Goal: Use online tool/utility: Utilize a website feature to perform a specific function

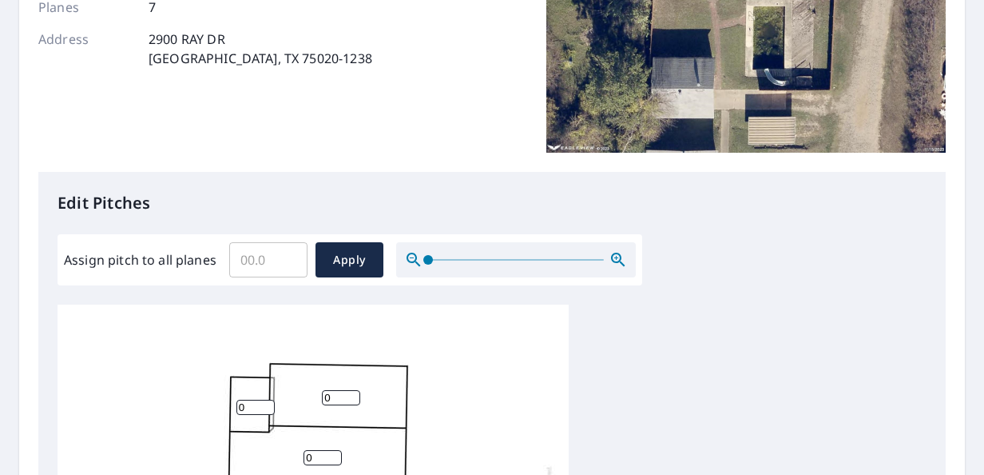
scroll to position [259, 0]
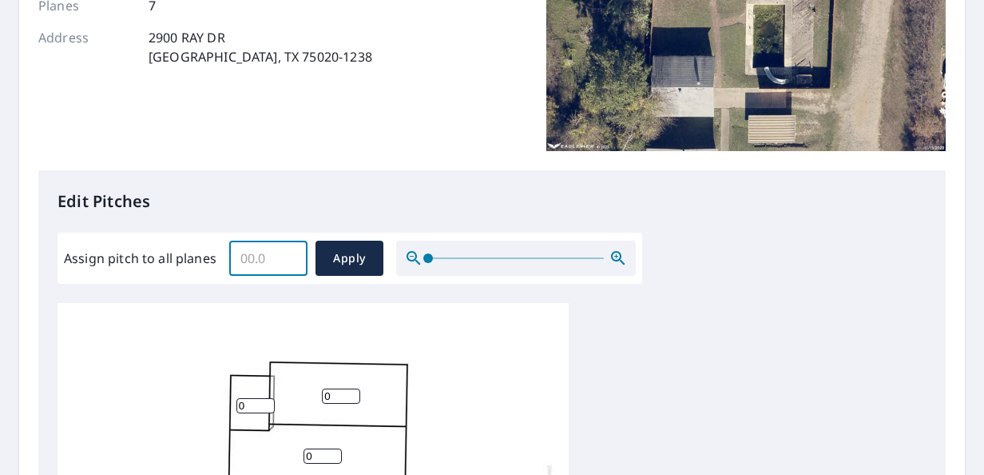
click at [260, 257] on input "Assign pitch to all planes" at bounding box center [268, 258] width 78 height 45
type input "4"
click at [352, 257] on span "Apply" at bounding box center [349, 258] width 42 height 20
type input "4"
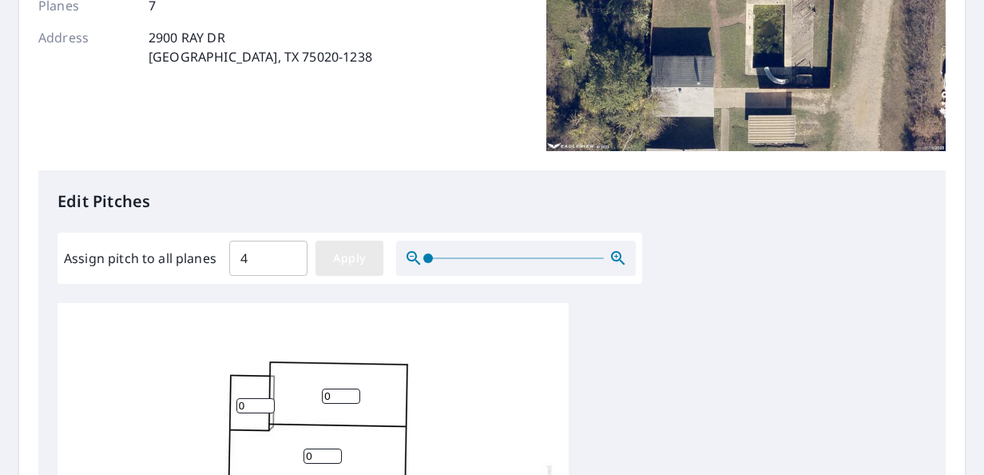
type input "4"
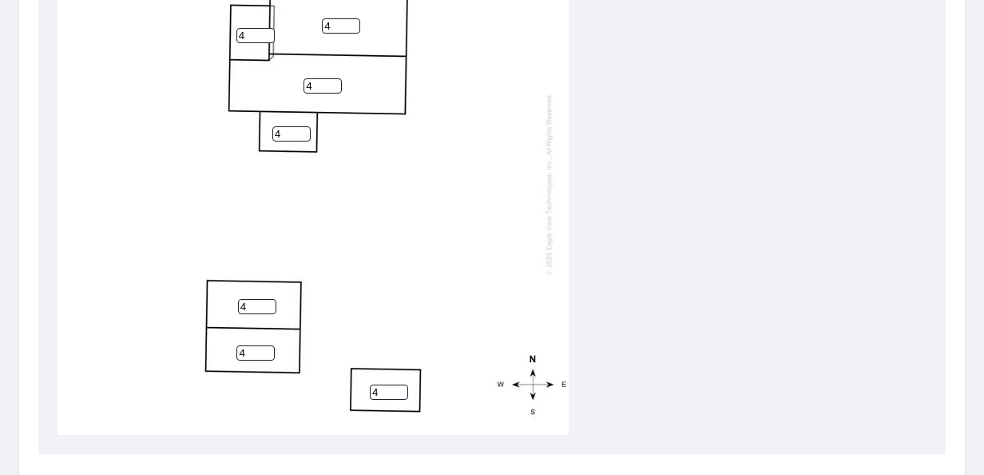
scroll to position [622, 0]
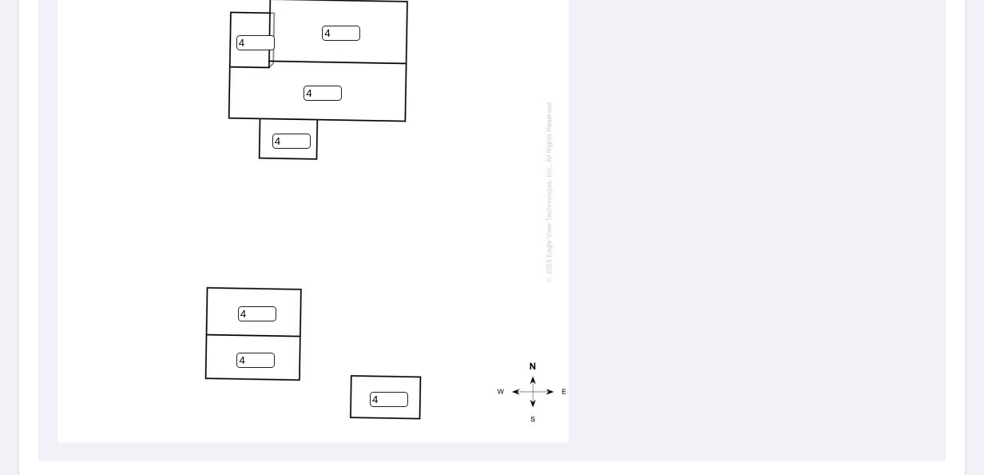
click at [252, 312] on input "4" at bounding box center [257, 313] width 38 height 15
type input "7"
click at [252, 358] on input "4" at bounding box center [255, 359] width 38 height 15
type input "7"
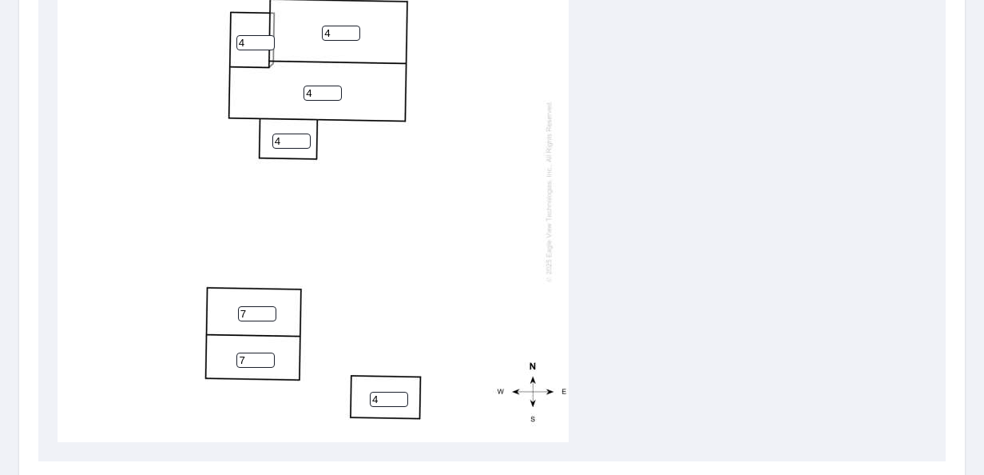
click at [382, 395] on input "4" at bounding box center [389, 398] width 38 height 15
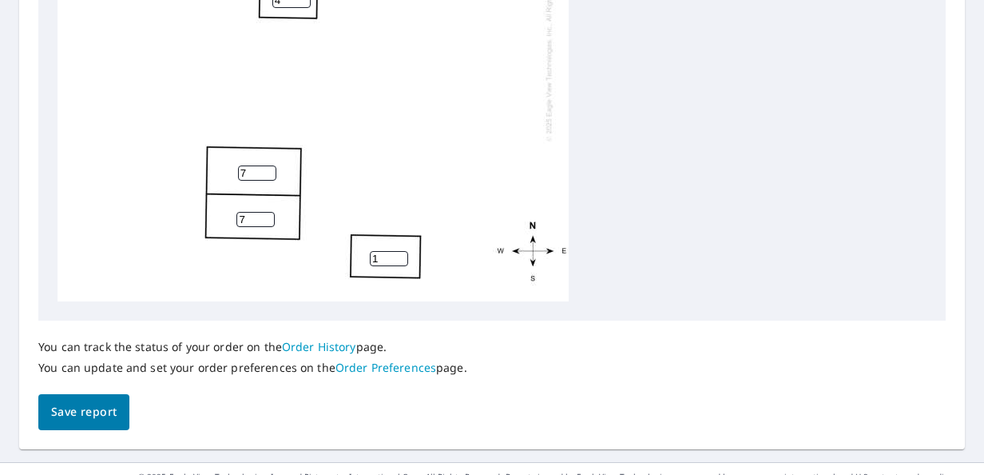
scroll to position [801, 0]
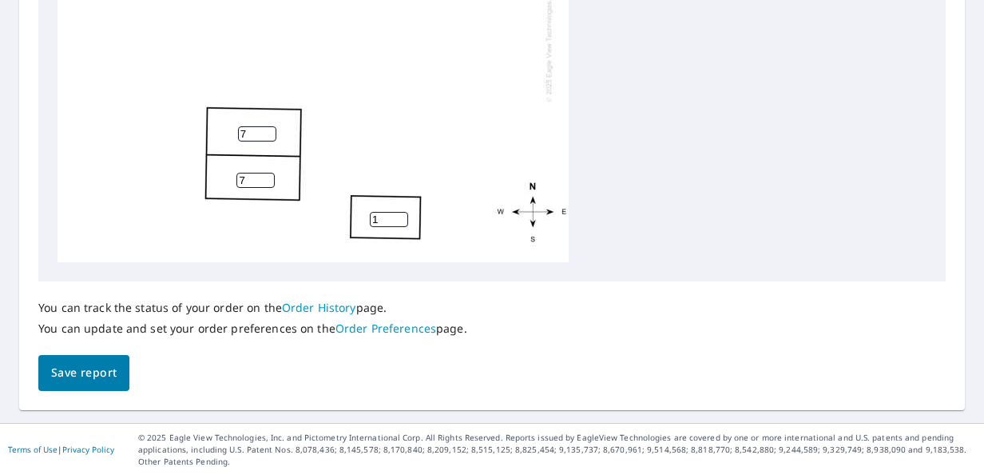
type input "1"
click at [94, 377] on span "Save report" at bounding box center [84, 373] width 66 height 20
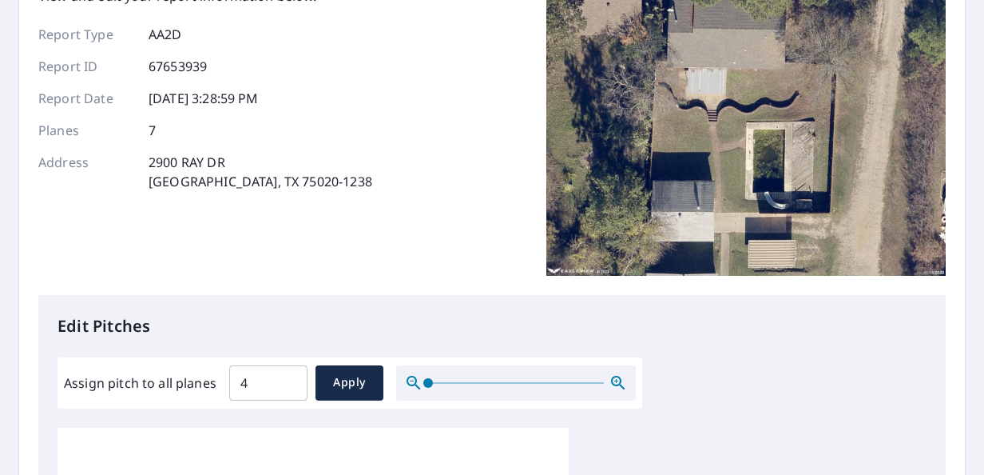
scroll to position [0, 0]
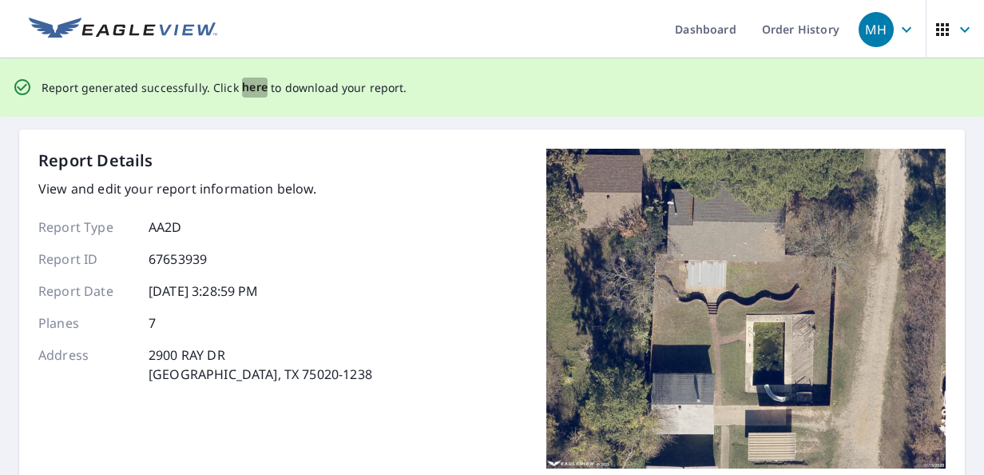
click at [249, 83] on span "here" at bounding box center [255, 87] width 26 height 20
click at [249, 88] on span "here" at bounding box center [255, 87] width 26 height 20
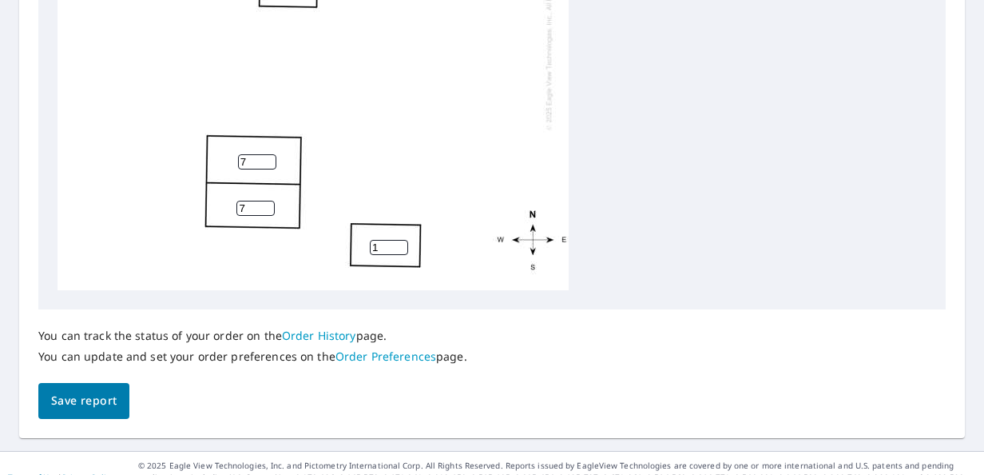
scroll to position [801, 0]
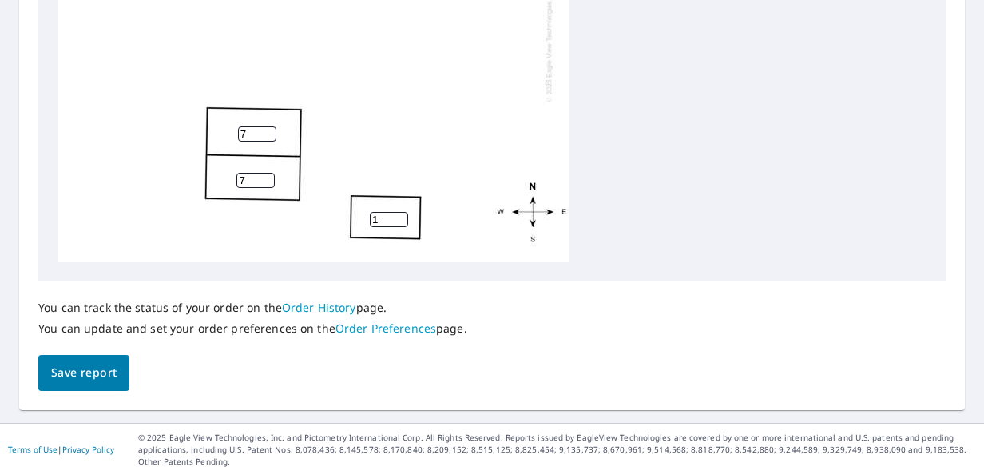
click at [88, 373] on span "Save report" at bounding box center [84, 373] width 66 height 20
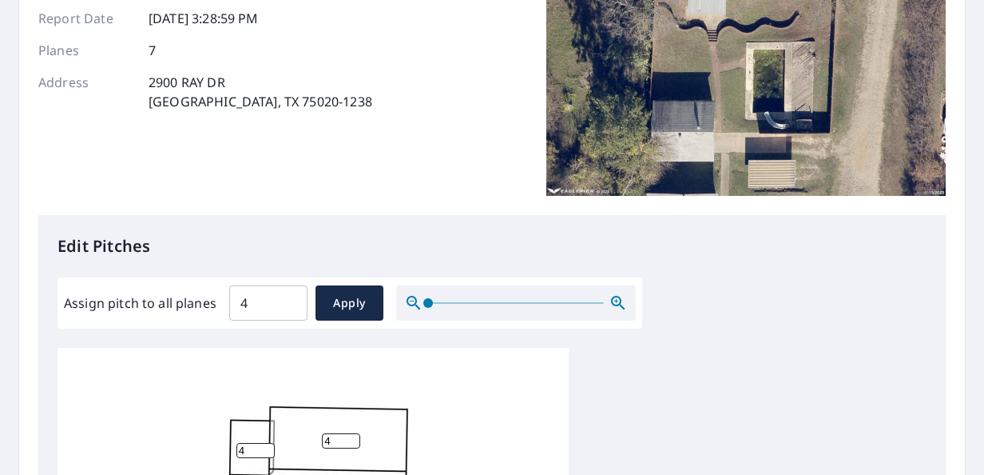
scroll to position [0, 0]
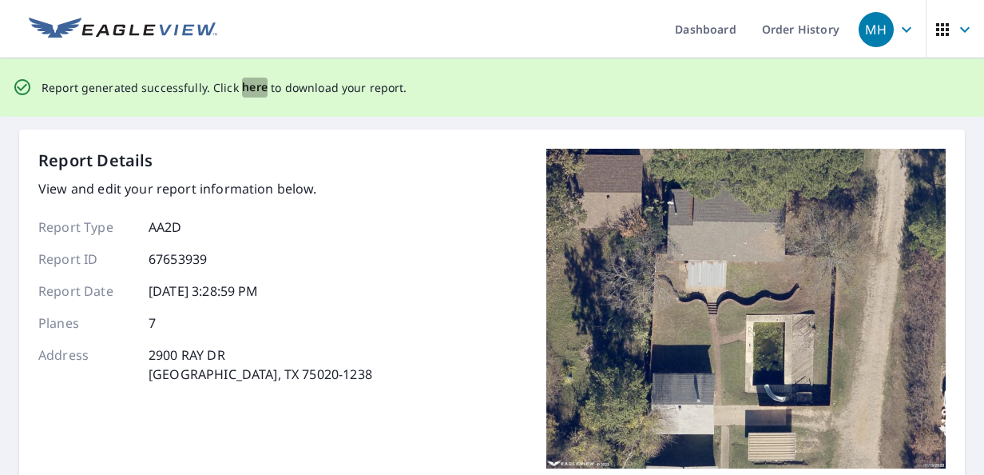
click at [247, 87] on span "here" at bounding box center [255, 87] width 26 height 20
